Goal: Check status: Check status

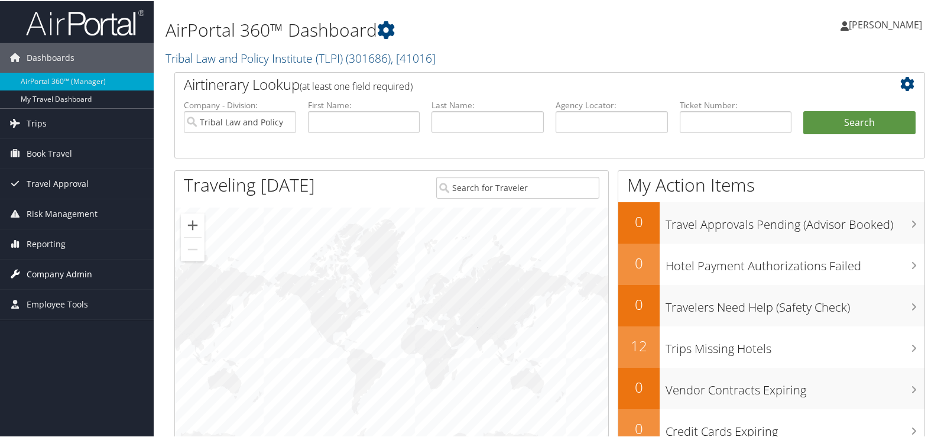
click at [46, 268] on span "Company Admin" at bounding box center [60, 273] width 66 height 30
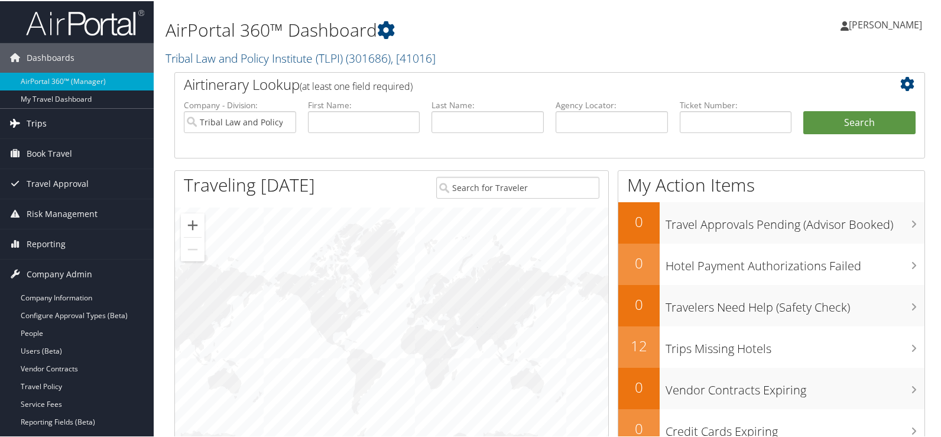
click at [38, 116] on span "Trips" at bounding box center [37, 123] width 20 height 30
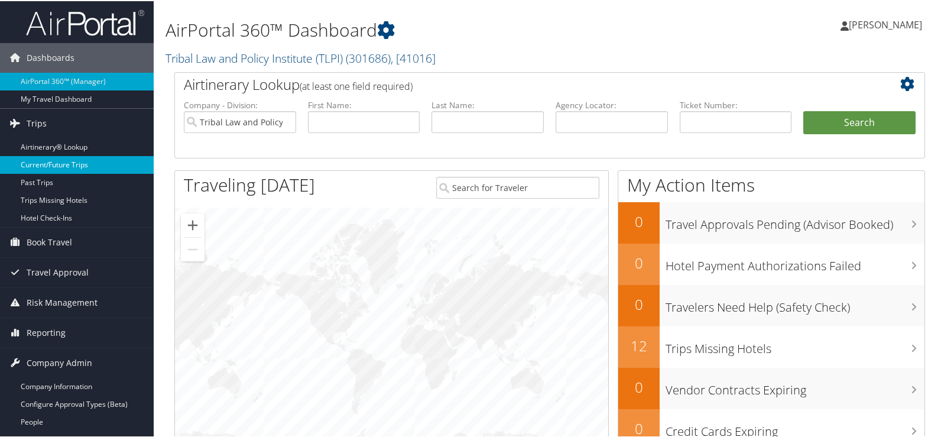
click at [48, 158] on link "Current/Future Trips" at bounding box center [77, 164] width 154 height 18
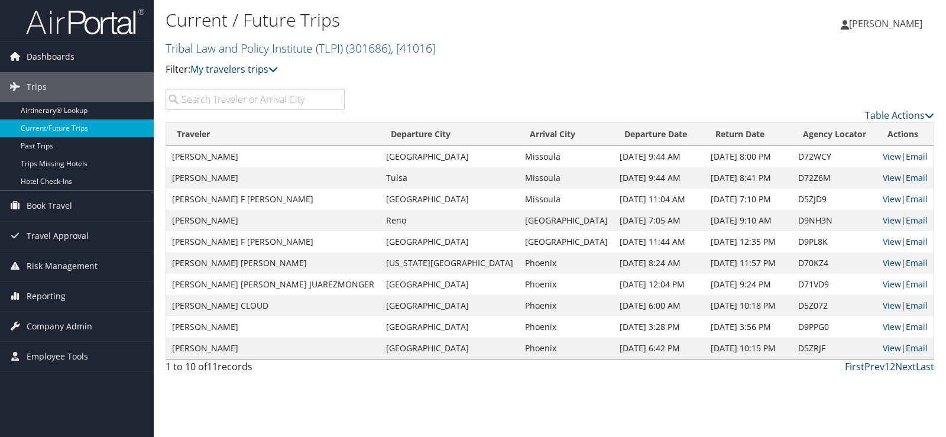
click at [883, 174] on link "View" at bounding box center [892, 177] width 18 height 11
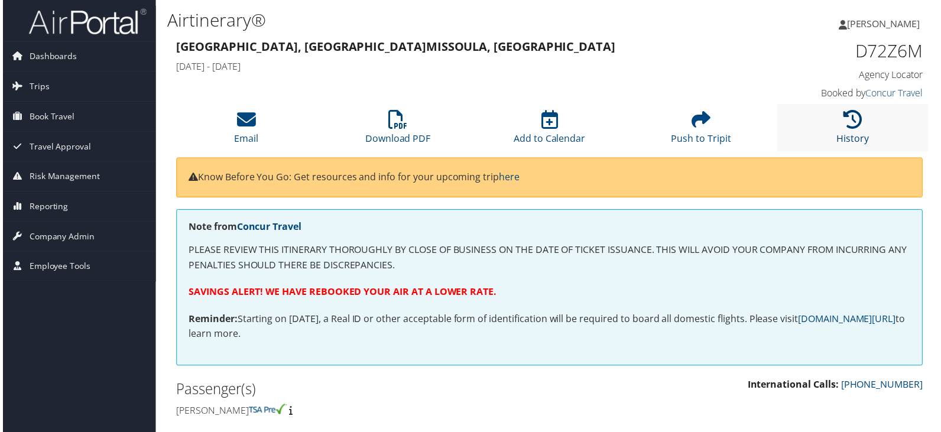
click at [851, 128] on icon at bounding box center [854, 120] width 19 height 19
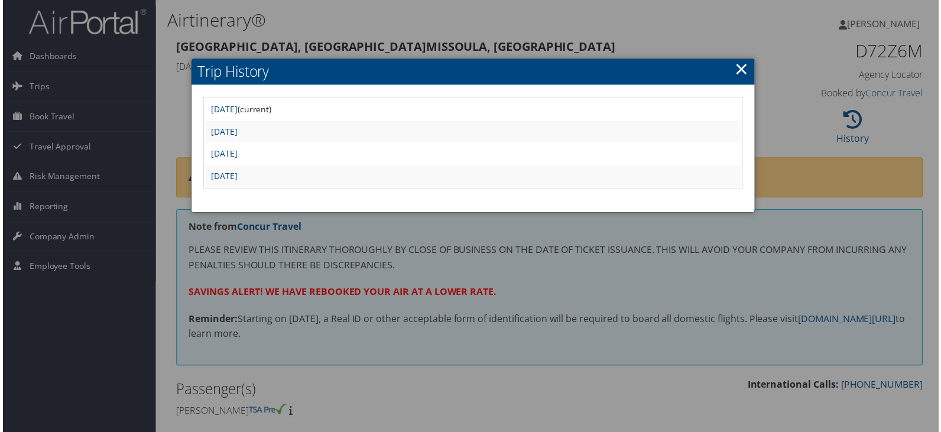
click at [232, 108] on link "Wed Aug 27 06:31:42 MDT 2025" at bounding box center [222, 109] width 27 height 11
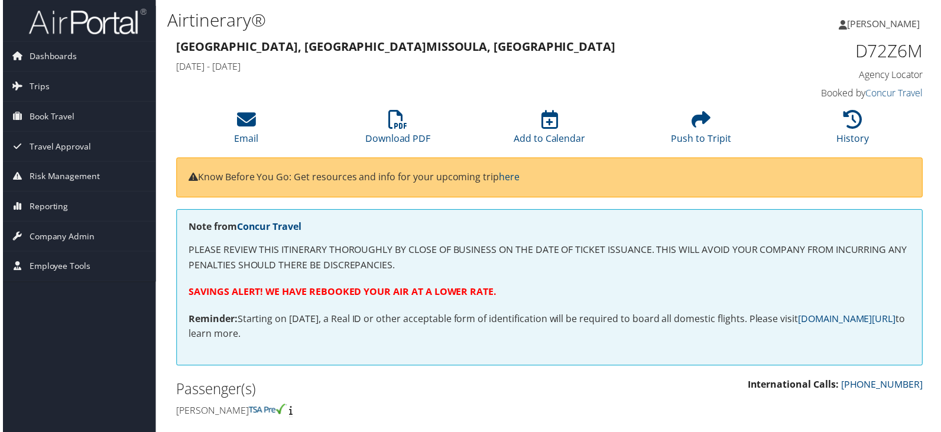
click at [908, 20] on span "[PERSON_NAME]" at bounding box center [885, 23] width 73 height 13
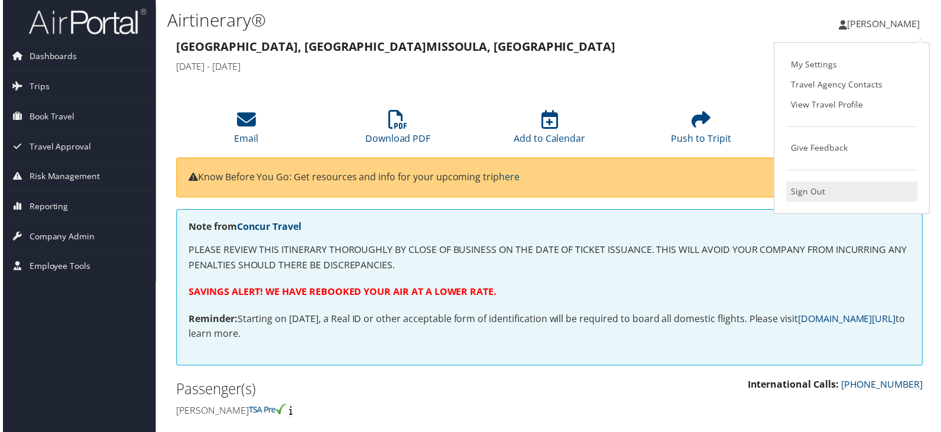
click at [821, 187] on link "Sign Out" at bounding box center [854, 193] width 132 height 20
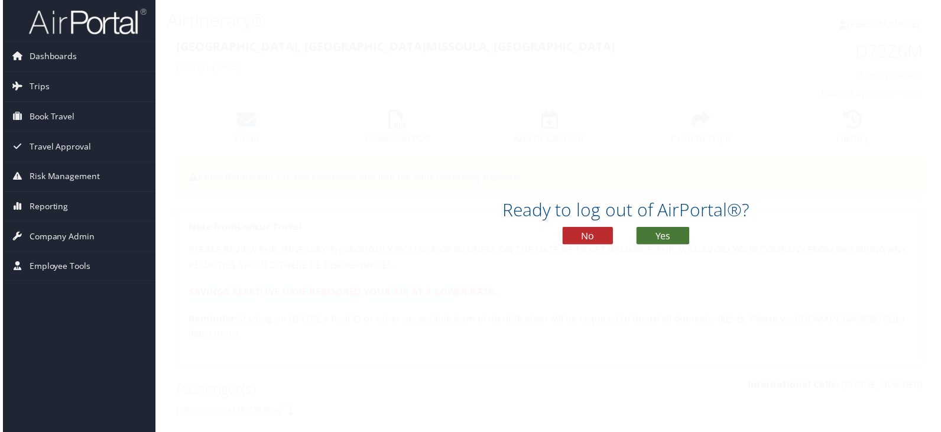
click at [664, 235] on button "Yes" at bounding box center [663, 237] width 53 height 18
